Goal: Transaction & Acquisition: Purchase product/service

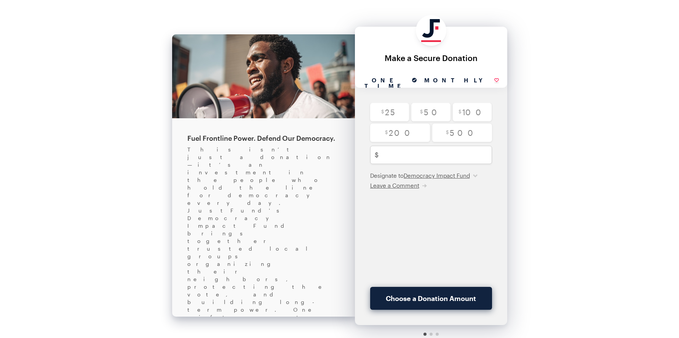
click at [462, 85] on input "Monthly" at bounding box center [462, 81] width 82 height 14
radio input "true"
click at [408, 80] on input "One time" at bounding box center [390, 81] width 61 height 14
radio input "true"
